Goal: Transaction & Acquisition: Purchase product/service

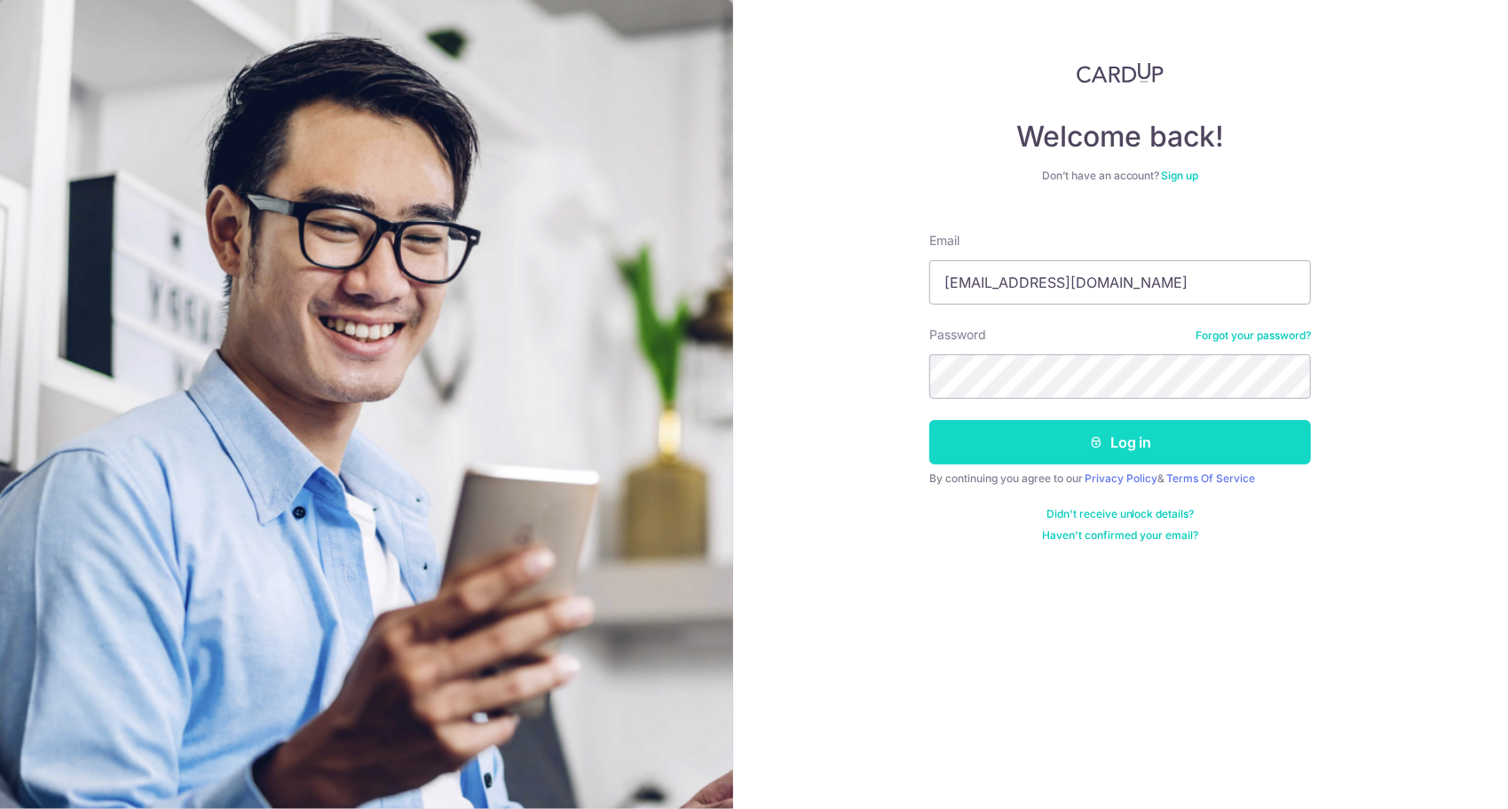
click at [1154, 437] on button "Log in" at bounding box center [1121, 442] width 382 height 44
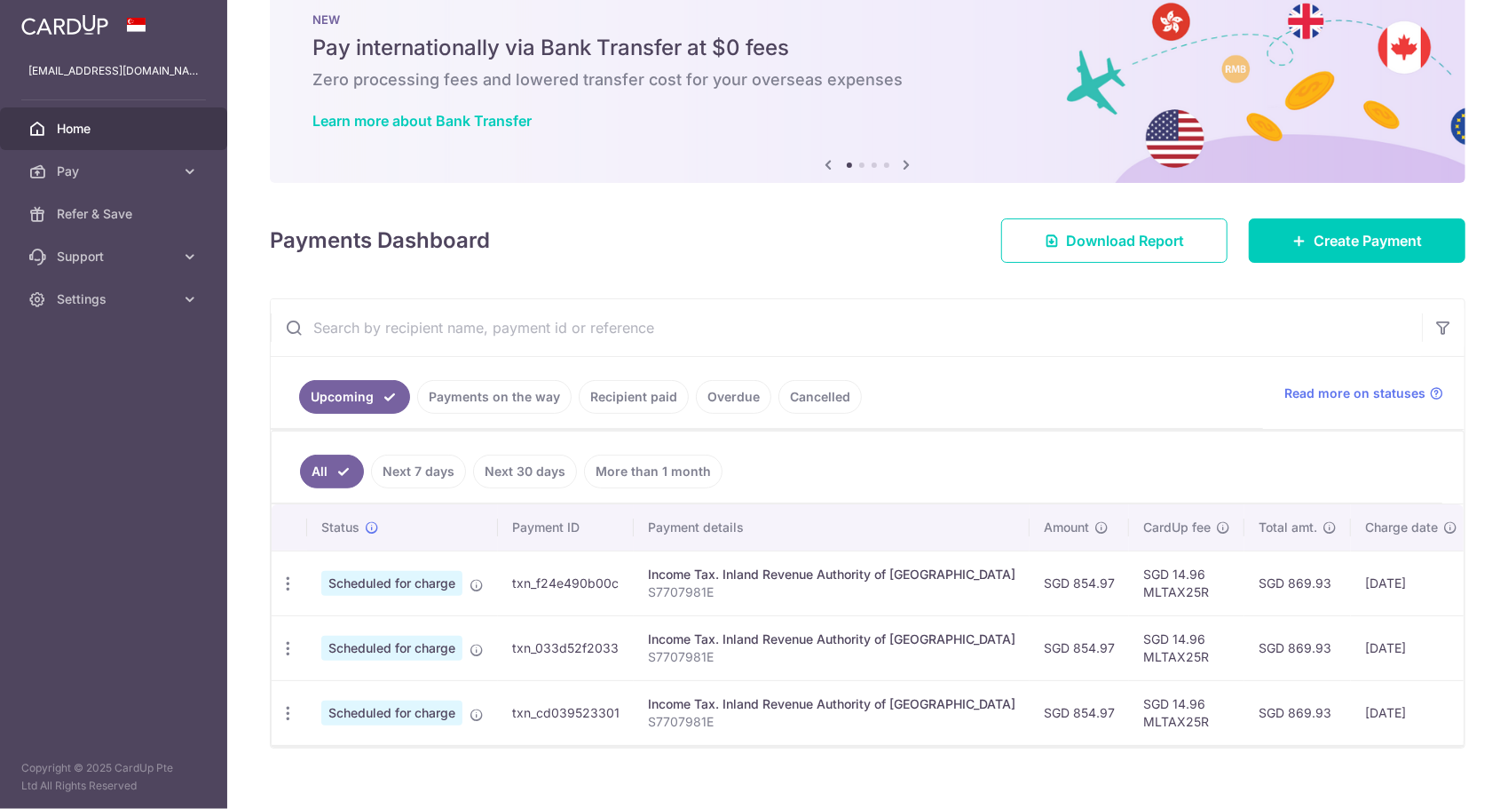
scroll to position [69, 0]
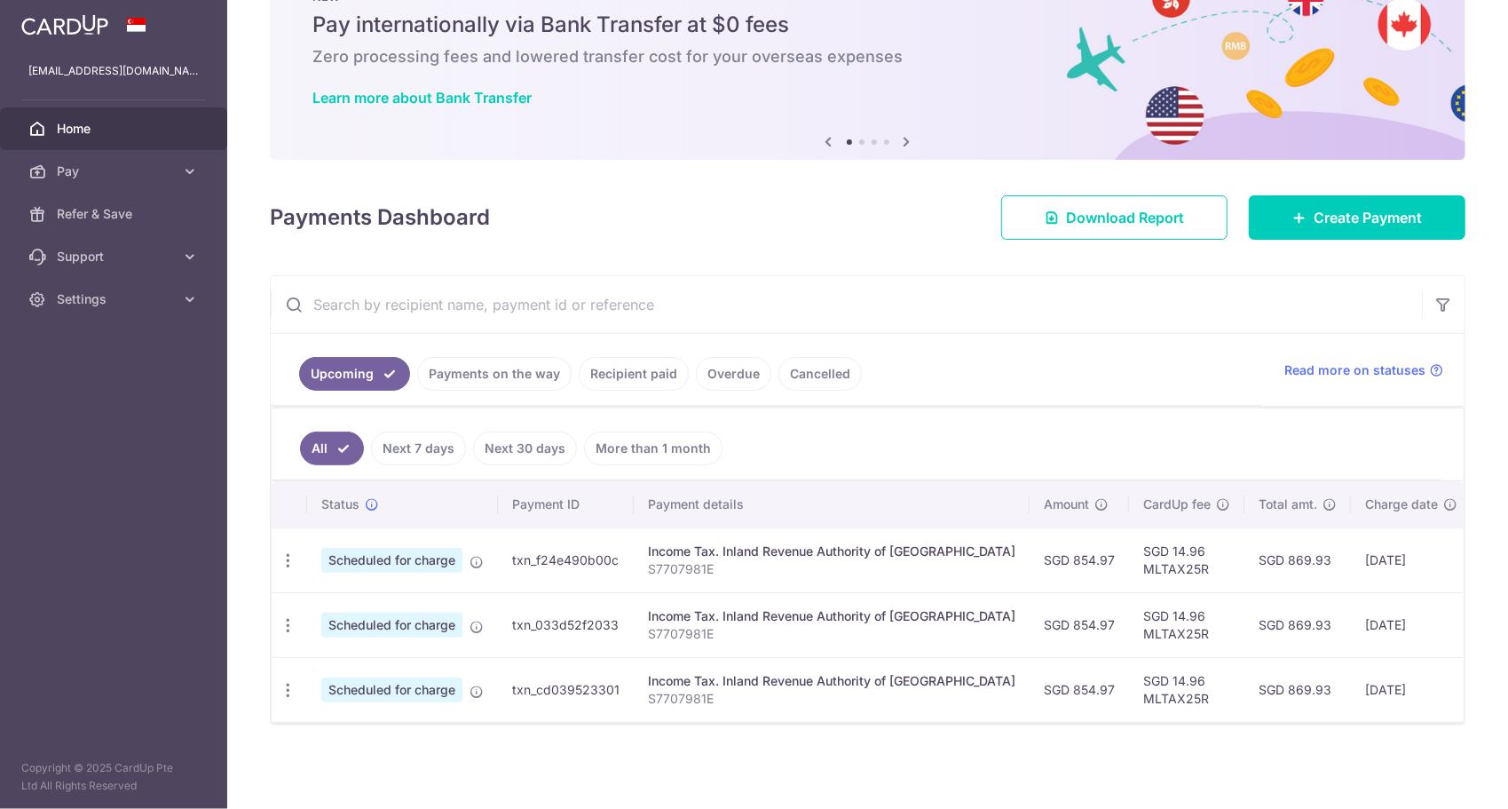
click at [64, 127] on span "Home" at bounding box center [115, 129] width 117 height 18
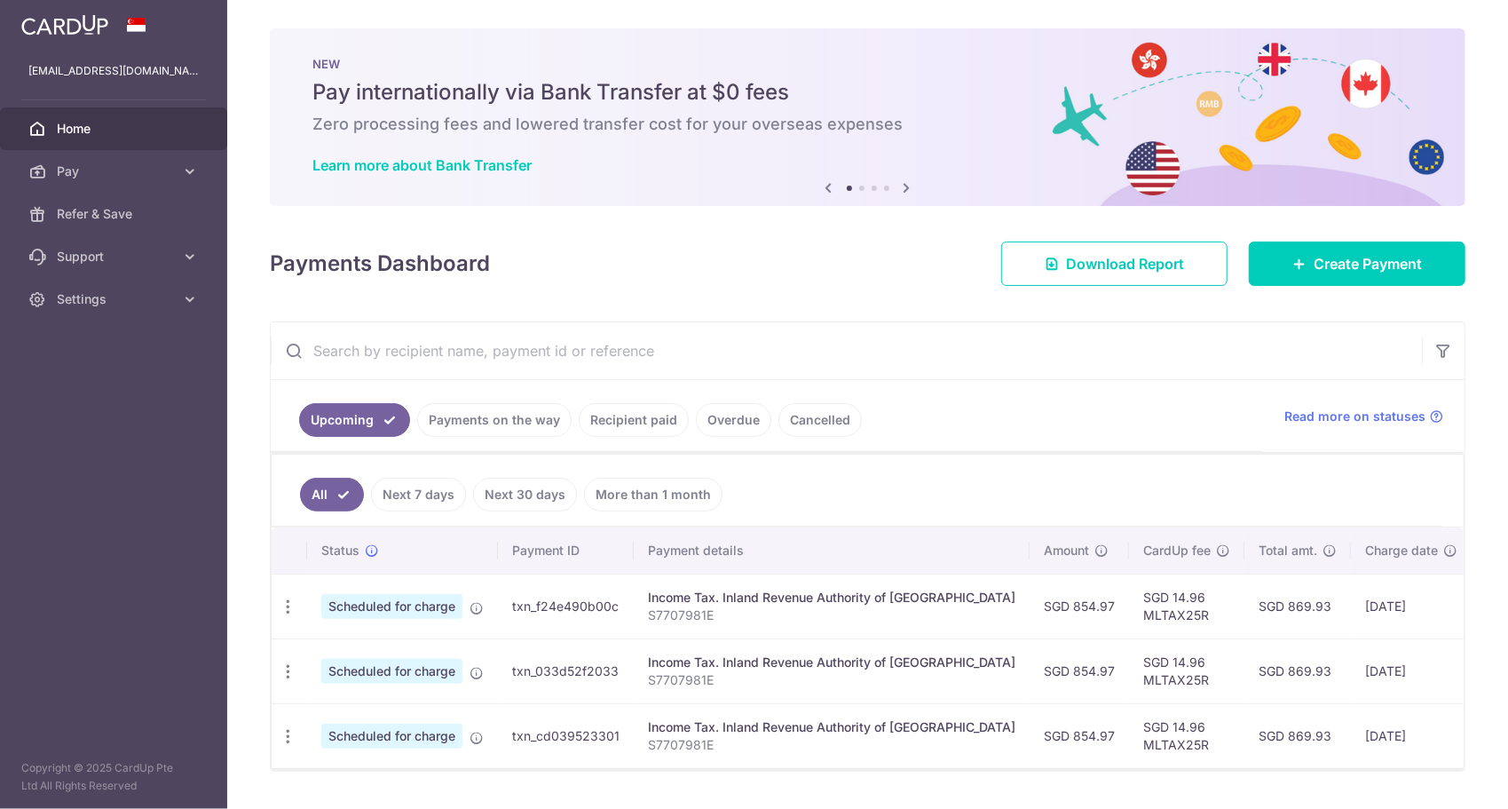
scroll to position [48, 0]
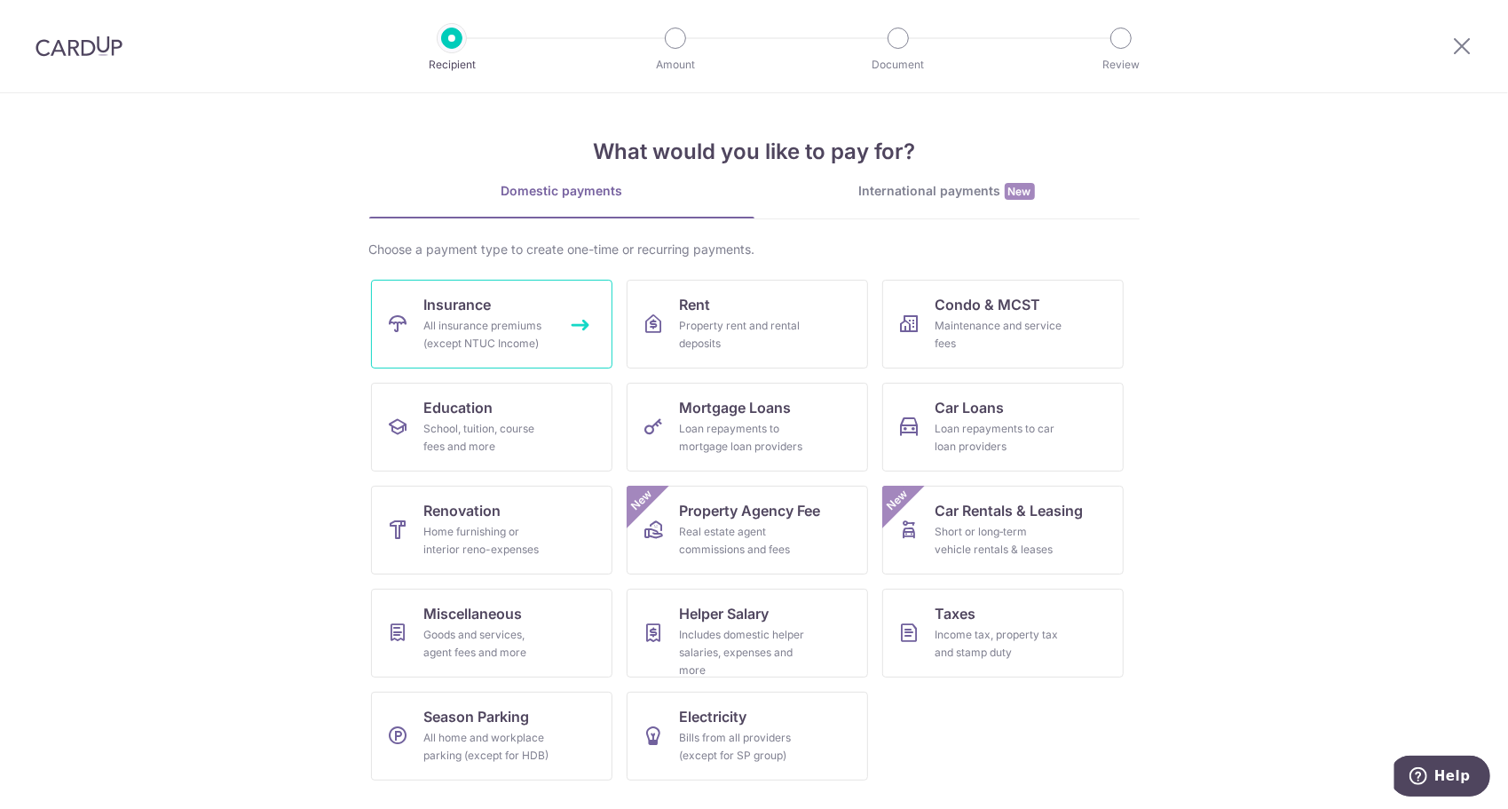
click at [503, 311] on link "Insurance All insurance premiums (except NTUC Income)" at bounding box center [491, 324] width 241 height 89
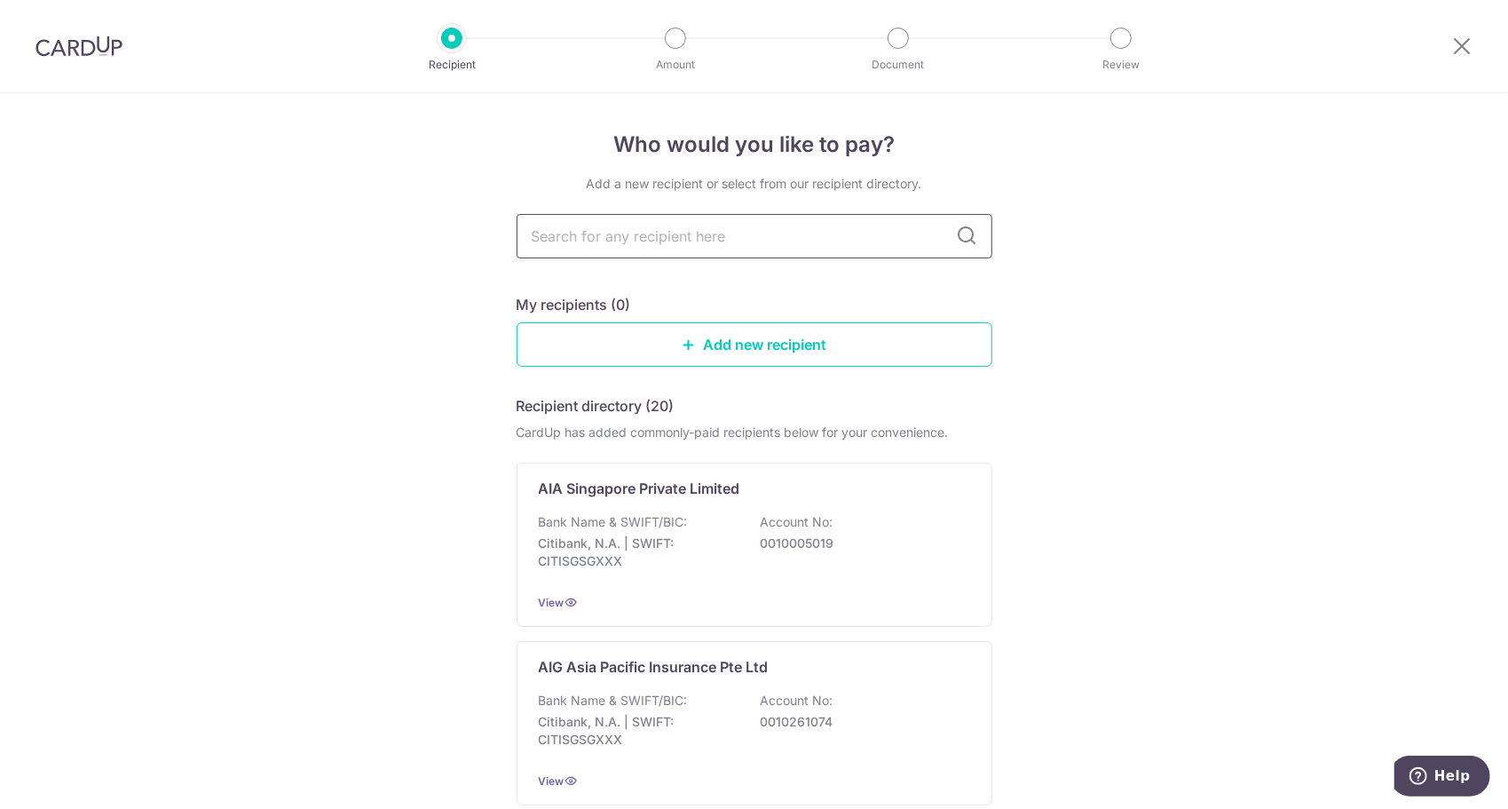
click at [856, 236] on input "text" at bounding box center [755, 236] width 476 height 44
type input "great"
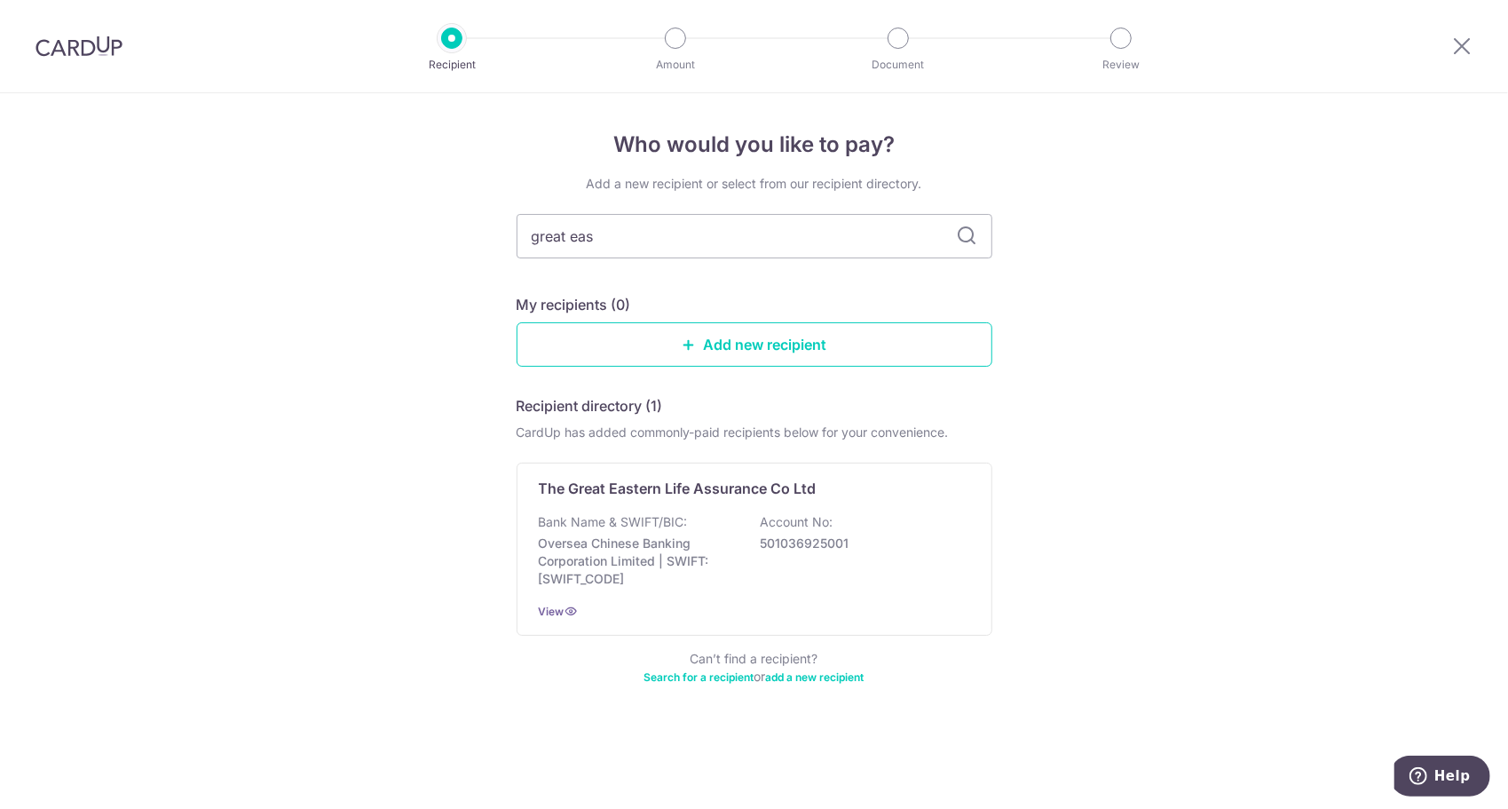
type input "[GEOGRAPHIC_DATA]"
type input "great eastern"
click at [746, 343] on link "Add new recipient" at bounding box center [755, 344] width 476 height 44
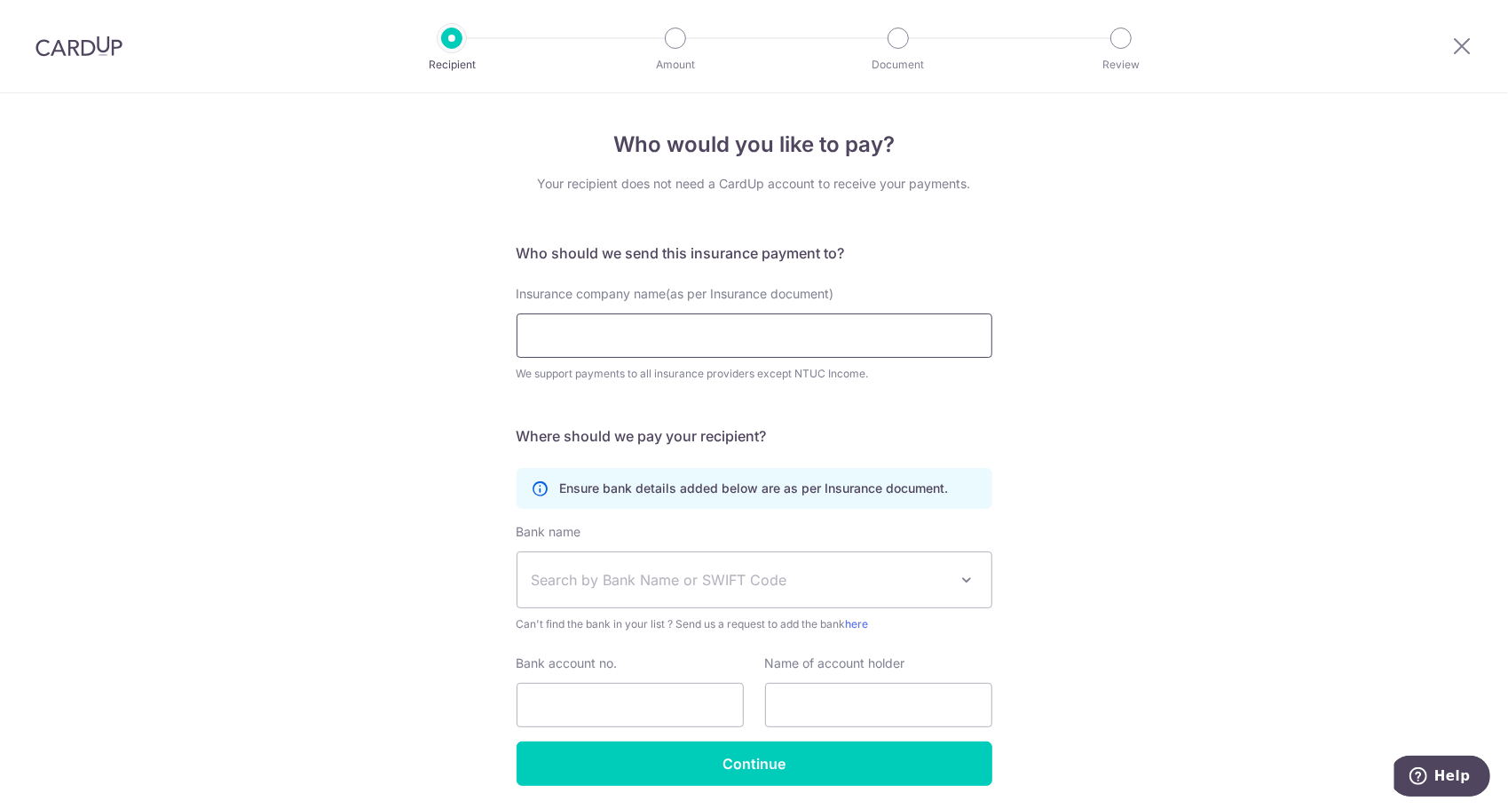
click at [764, 343] on input "Insurance company name(as per Insurance document)" at bounding box center [755, 335] width 476 height 44
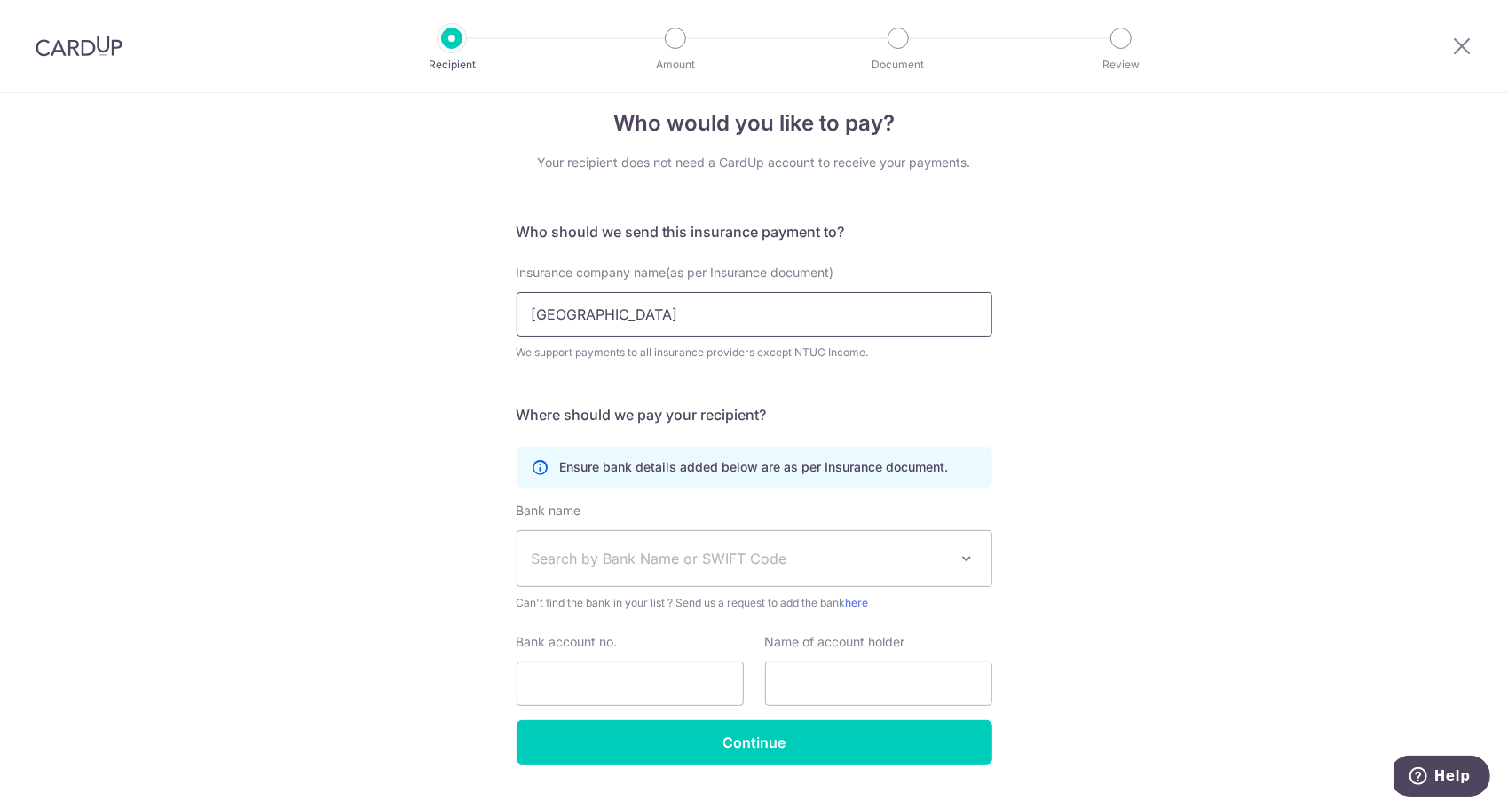
scroll to position [59, 0]
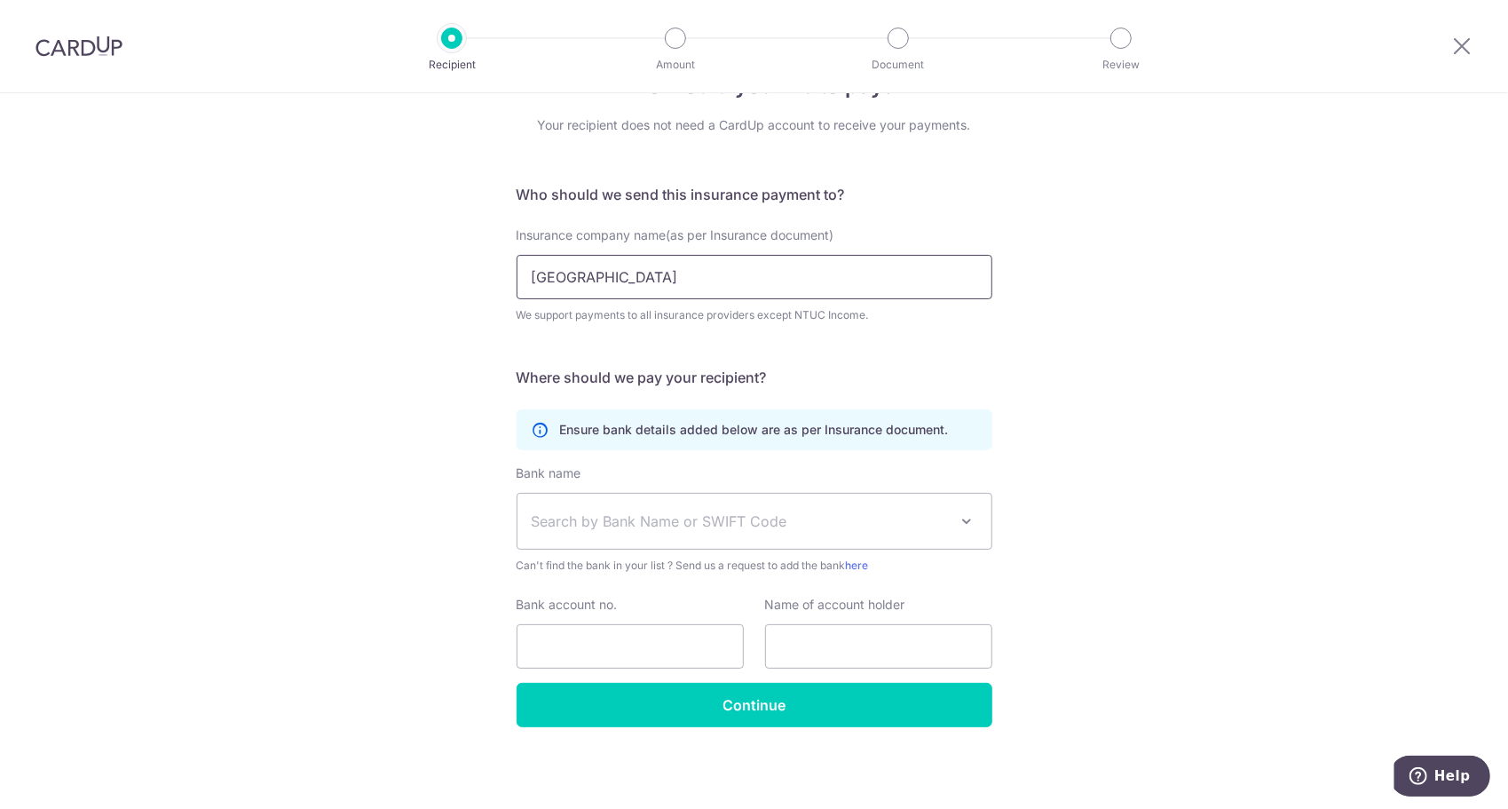
type input "[GEOGRAPHIC_DATA]"
click at [914, 517] on span "Search by Bank Name or SWIFT Code" at bounding box center [740, 520] width 417 height 21
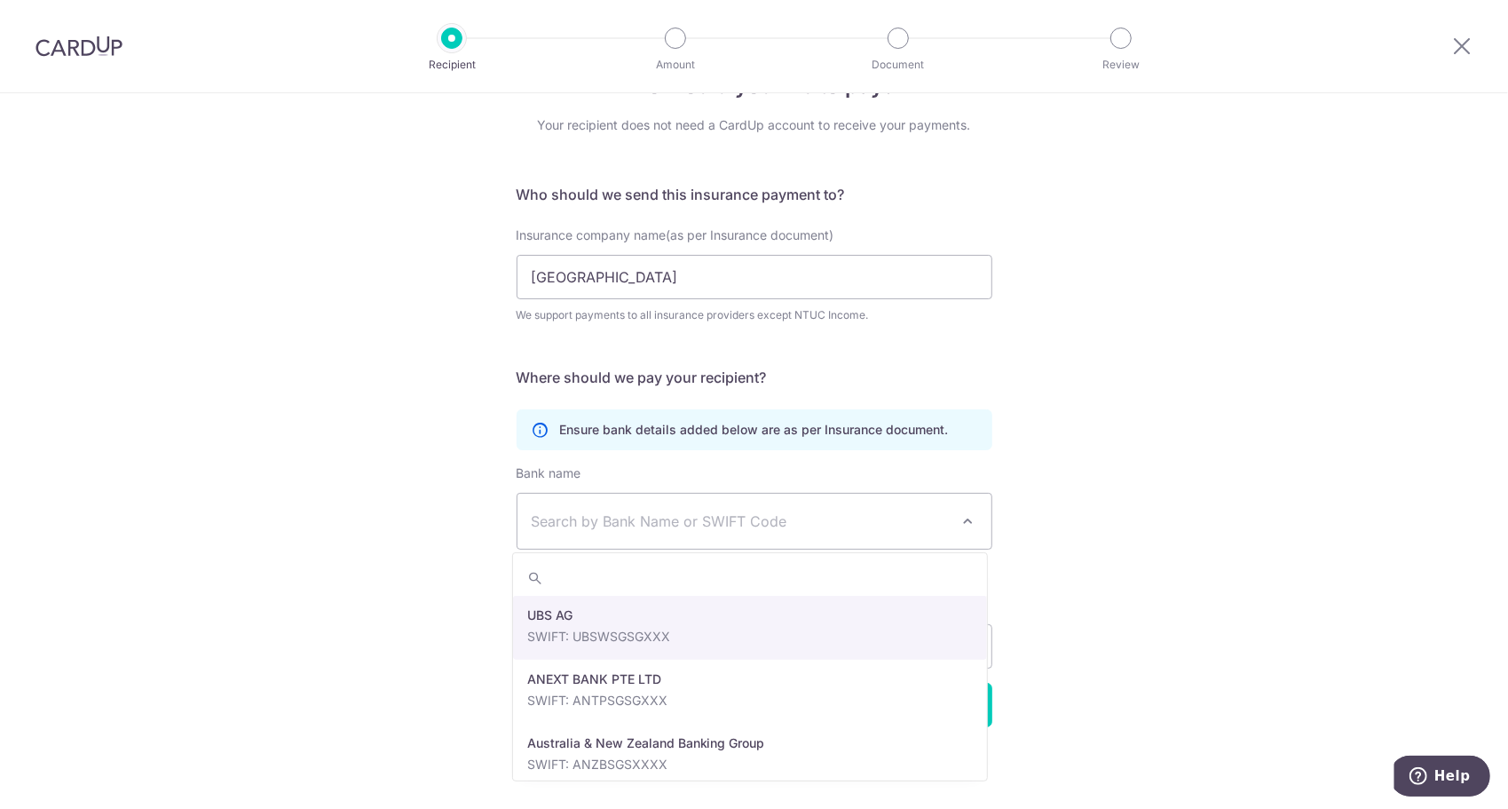
click at [913, 515] on span "Search by Bank Name or SWIFT Code" at bounding box center [740, 520] width 417 height 21
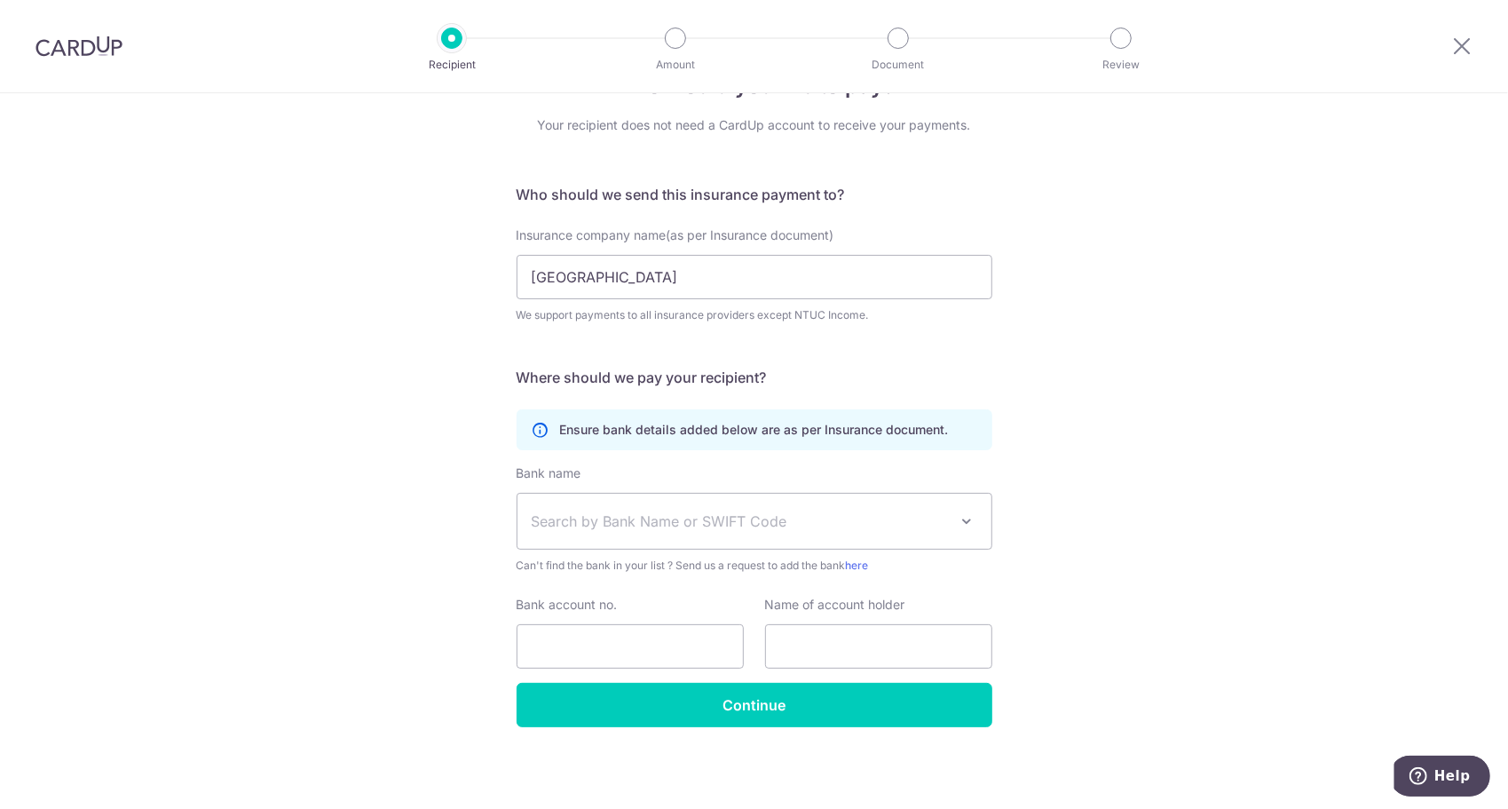
scroll to position [0, 0]
